Goal: Task Accomplishment & Management: Use online tool/utility

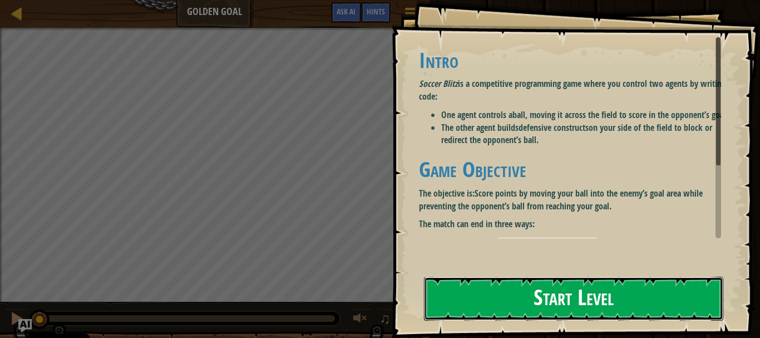
click at [463, 276] on button "Start Level" at bounding box center [573, 298] width 299 height 44
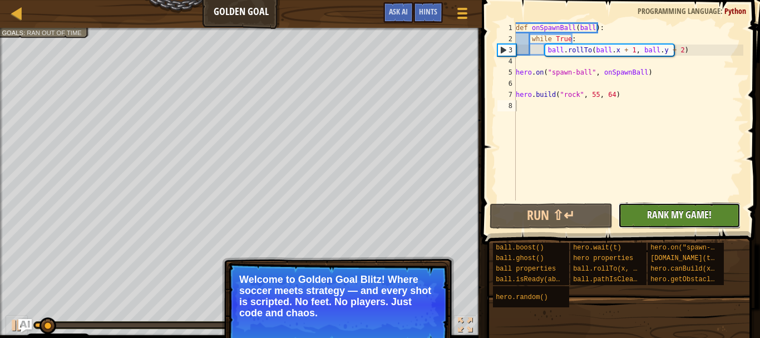
click at [651, 209] on span "Rank My Game!" at bounding box center [679, 214] width 65 height 14
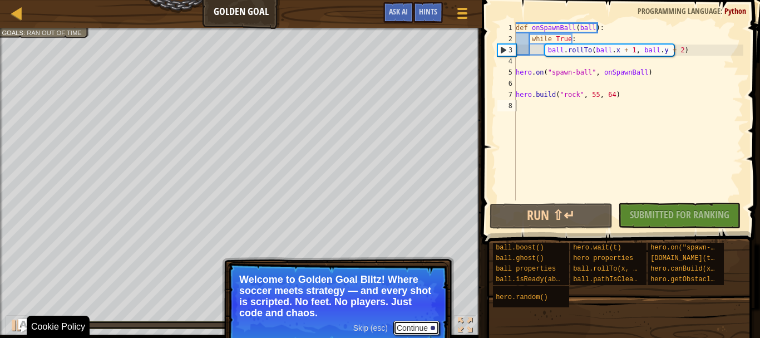
click at [408, 326] on button "Continue" at bounding box center [416, 327] width 46 height 14
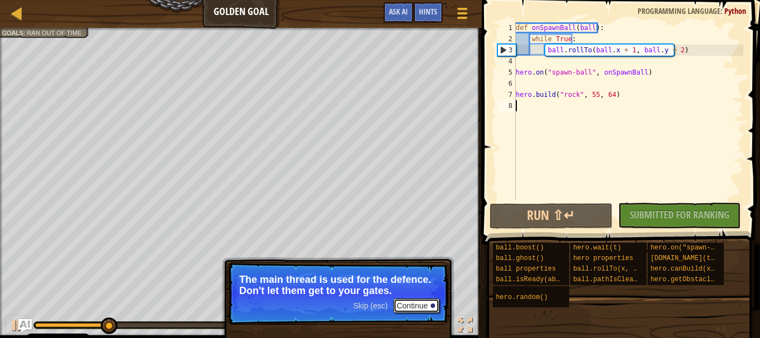
click at [413, 307] on button "Continue" at bounding box center [416, 305] width 46 height 14
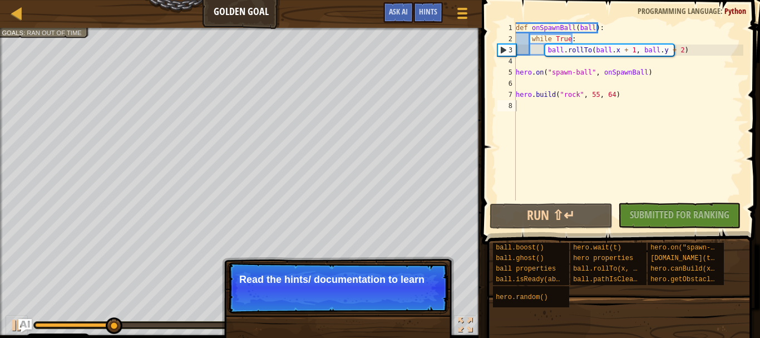
click at [413, 307] on p "Skip (esc) Continue Read the hints/ documentation to learn" at bounding box center [338, 287] width 221 height 51
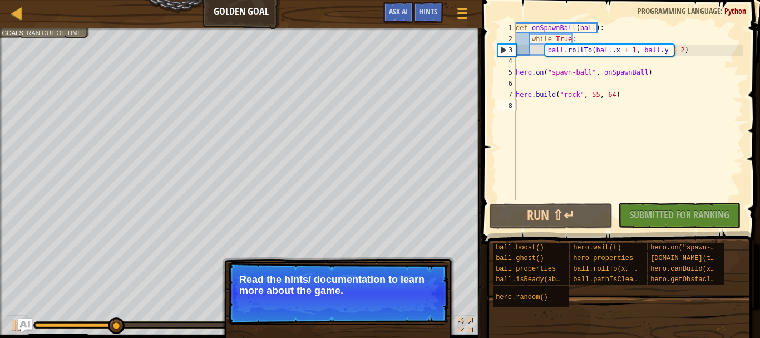
click at [413, 307] on p "Skip (esc) Continue Read the hints/ documentation to learn more about the game." at bounding box center [338, 293] width 221 height 62
click at [403, 305] on button "Continue" at bounding box center [416, 305] width 46 height 14
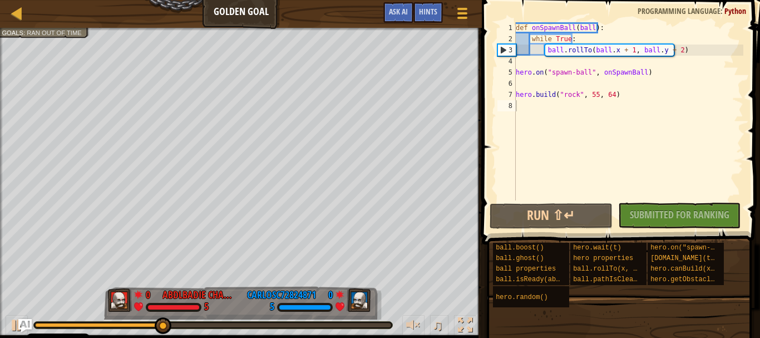
click at [676, 214] on div "No New Code to Rank Rank My Game! Submitting... Submitted for Ranking Failed to…" at bounding box center [673, 215] width 123 height 26
click at [583, 220] on button "Run ⇧↵" at bounding box center [550, 216] width 123 height 26
click at [644, 70] on div "def onSpawnBall ( ball ) : while True : ball . rollTo ( ball . x + 1 , ball . y…" at bounding box center [628, 122] width 230 height 200
click at [617, 96] on div "def onSpawnBall ( ball ) : while True : ball . rollTo ( ball . x + 1 , ball . y…" at bounding box center [628, 122] width 230 height 200
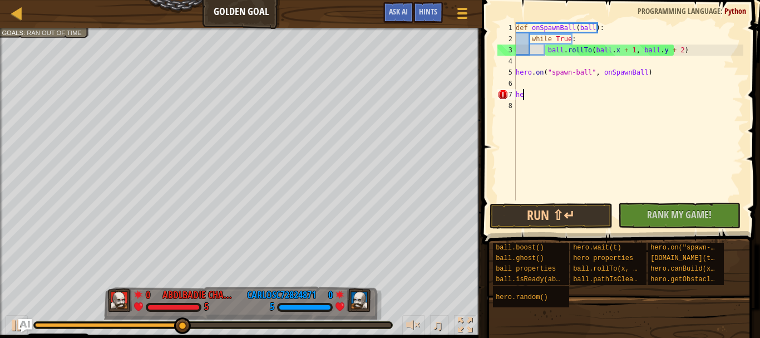
type textarea "h"
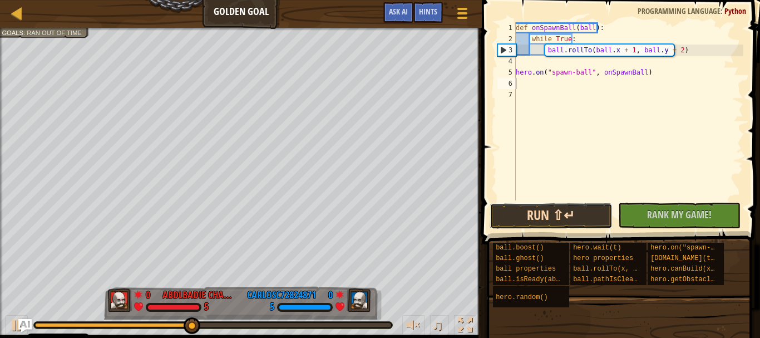
click at [556, 219] on button "Run ⇧↵" at bounding box center [550, 216] width 123 height 26
